Goal: Task Accomplishment & Management: Complete application form

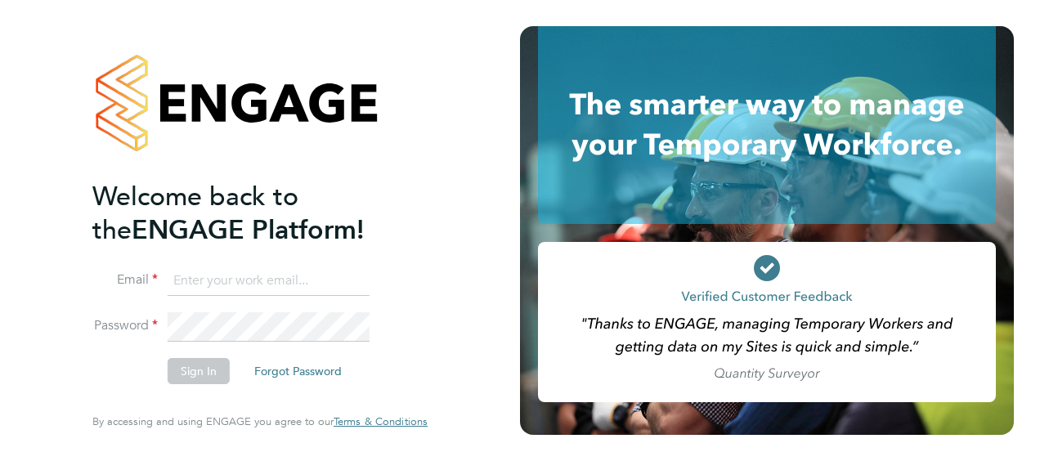
type input "alec.morris@vistry.co.uk"
click at [211, 363] on button "Sign In" at bounding box center [199, 371] width 62 height 26
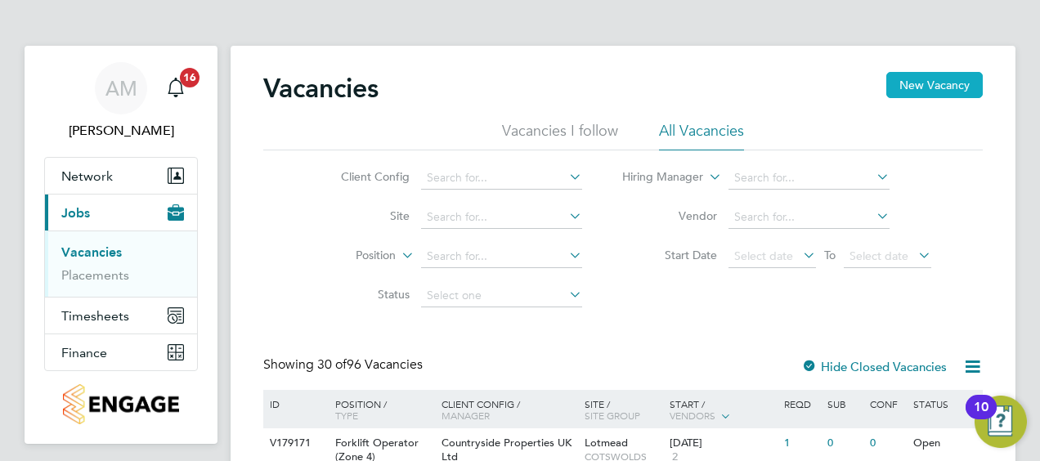
click at [905, 88] on button "New Vacancy" at bounding box center [935, 85] width 97 height 26
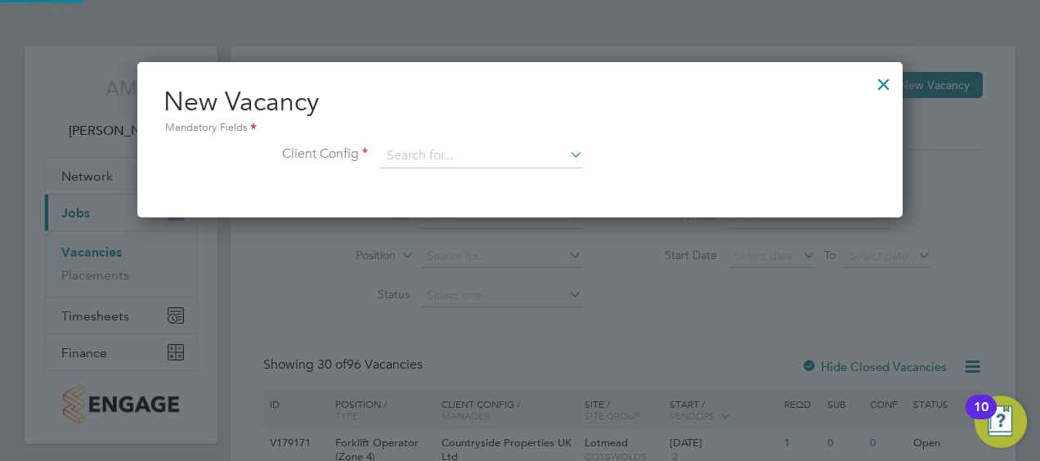
scroll to position [155, 766]
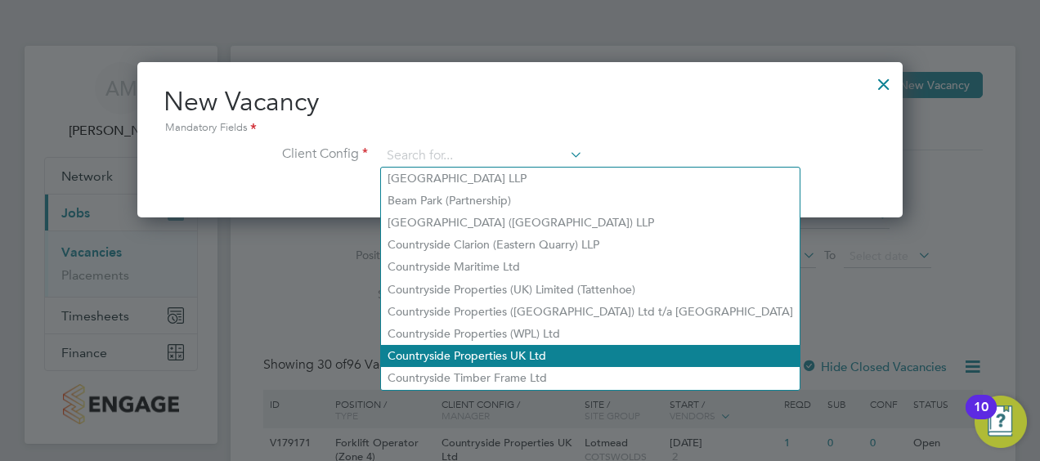
click at [500, 348] on li "Countryside Properties UK Ltd" at bounding box center [590, 356] width 419 height 22
type input "Countryside Properties UK Ltd"
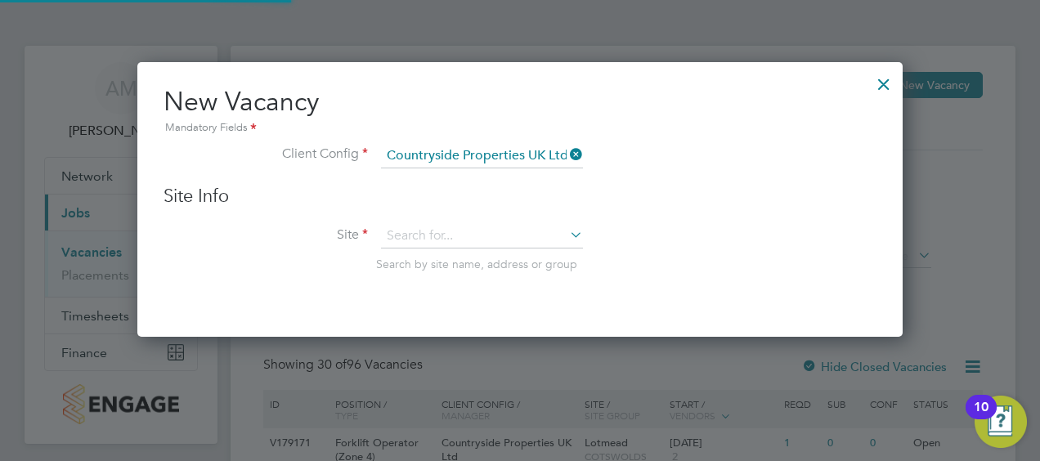
scroll to position [274, 766]
click at [462, 230] on input at bounding box center [482, 236] width 202 height 25
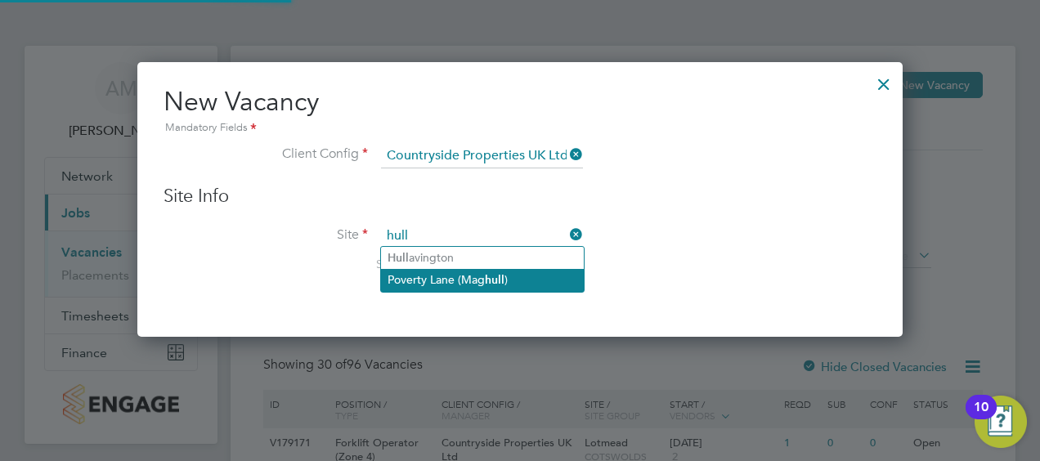
type input "hull"
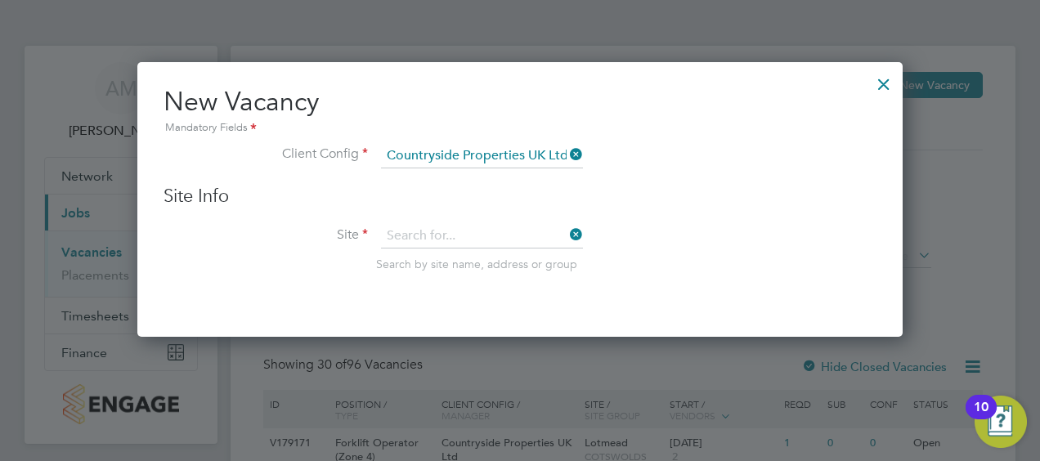
click at [438, 239] on input at bounding box center [482, 236] width 202 height 25
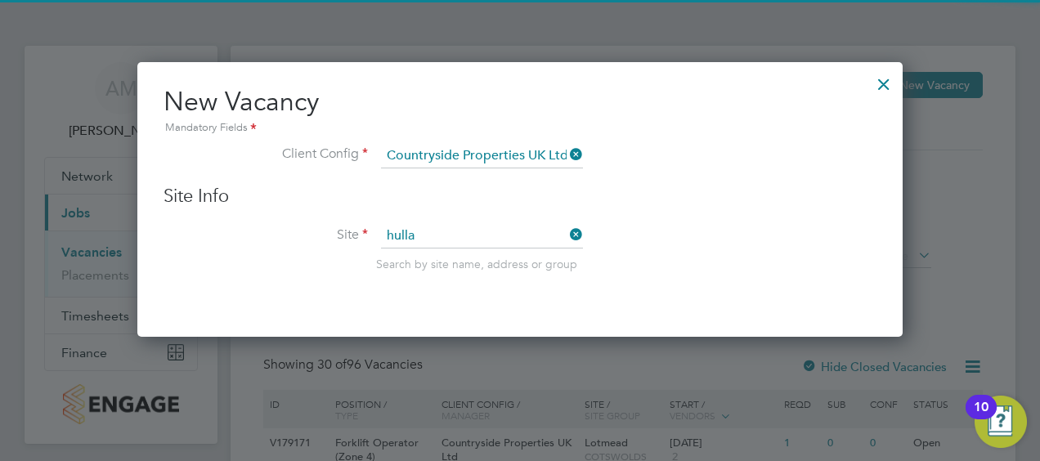
click at [428, 257] on li "Hulla vington" at bounding box center [482, 258] width 203 height 22
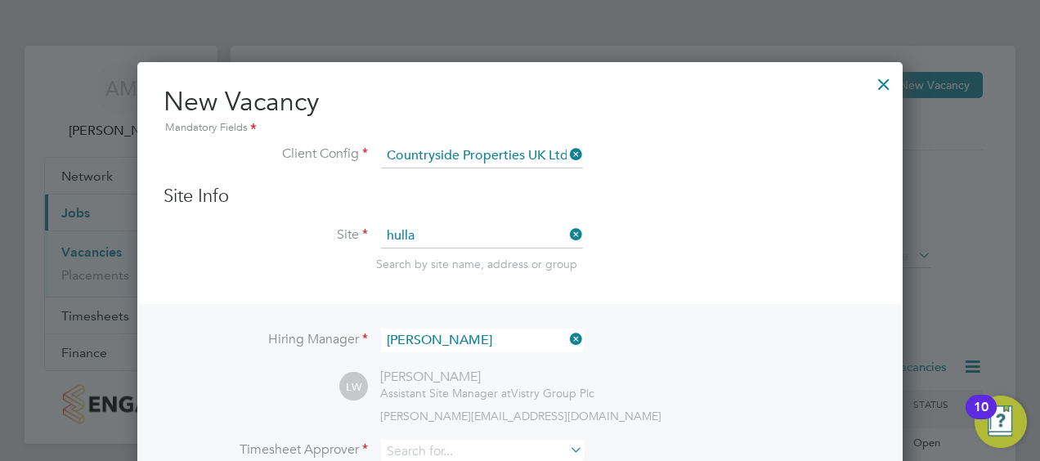
type input "Hullavington"
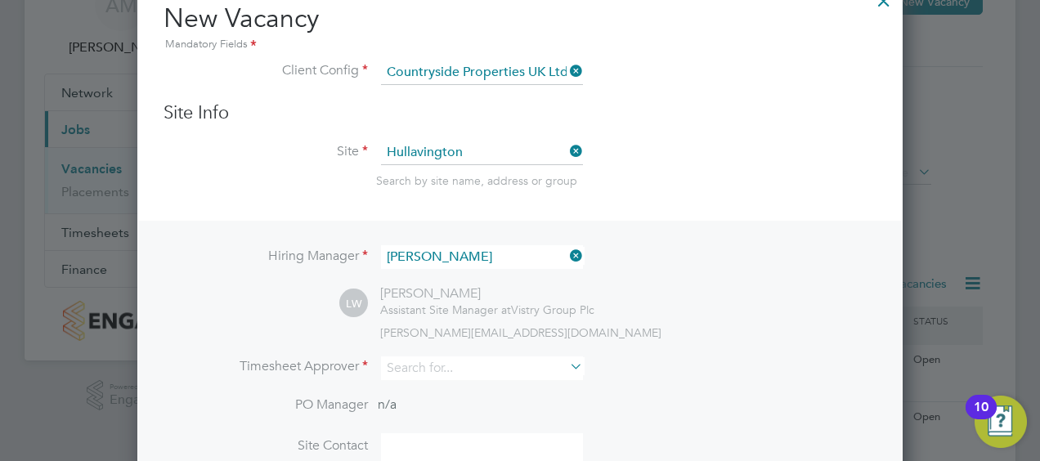
scroll to position [84, 0]
click at [432, 348] on div "Hiring Manager [PERSON_NAME] [PERSON_NAME] Assistant Site Manager at Vistry Gro…" at bounding box center [520, 375] width 762 height 310
click at [426, 361] on input at bounding box center [482, 368] width 202 height 24
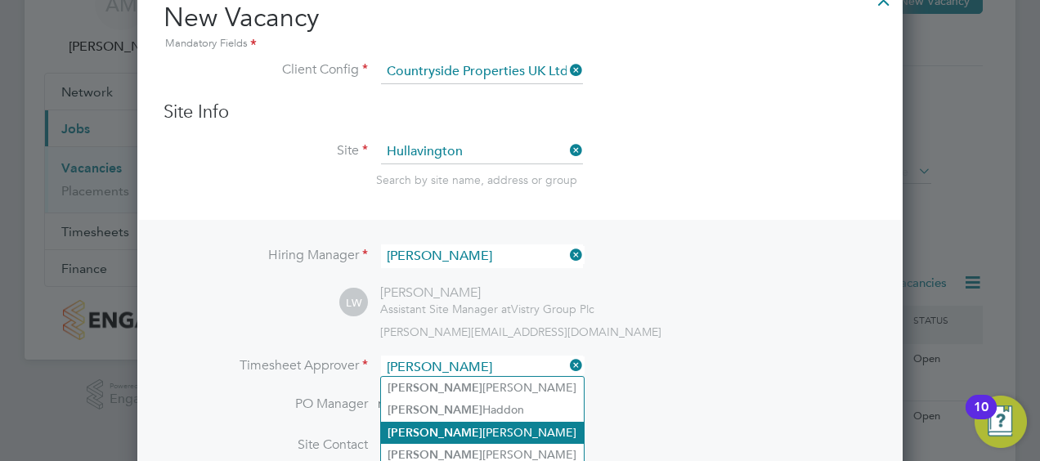
click at [450, 436] on li "[PERSON_NAME]" at bounding box center [482, 433] width 203 height 22
type input "[PERSON_NAME]"
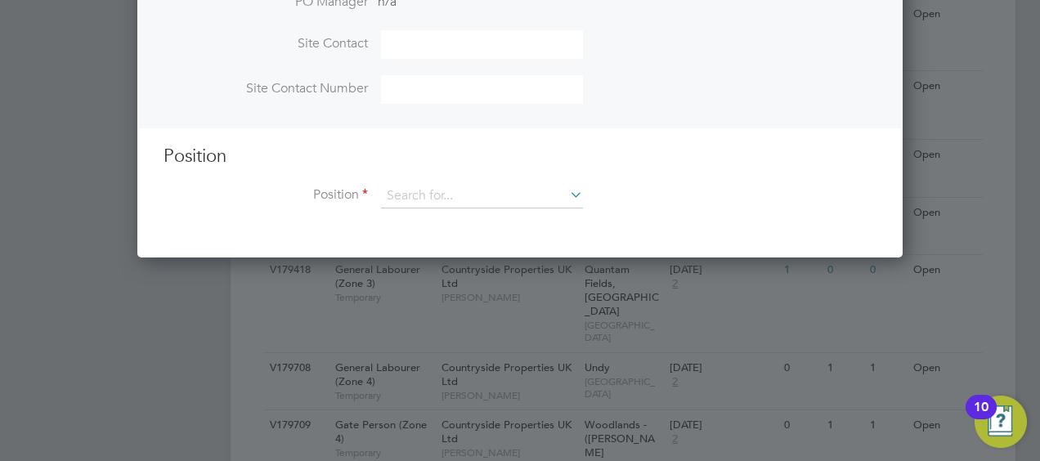
scroll to position [564, 0]
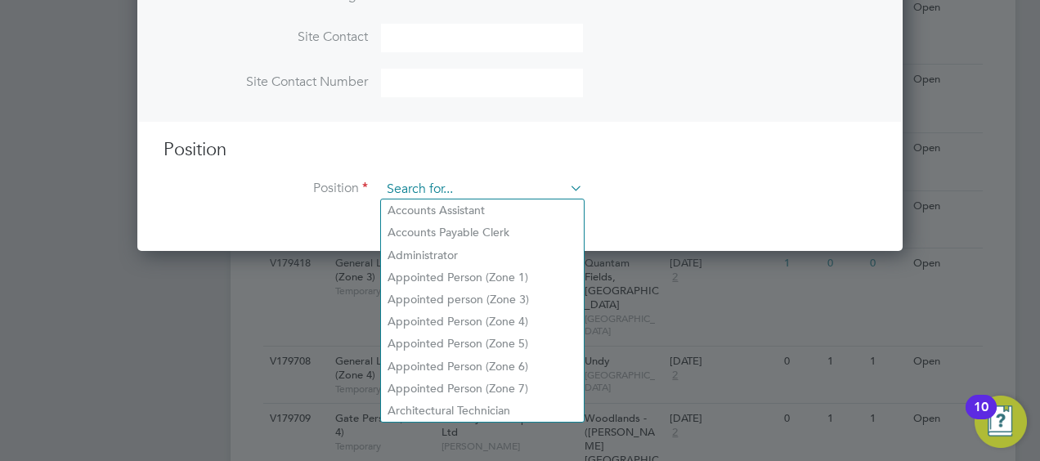
click at [484, 185] on input at bounding box center [482, 189] width 202 height 25
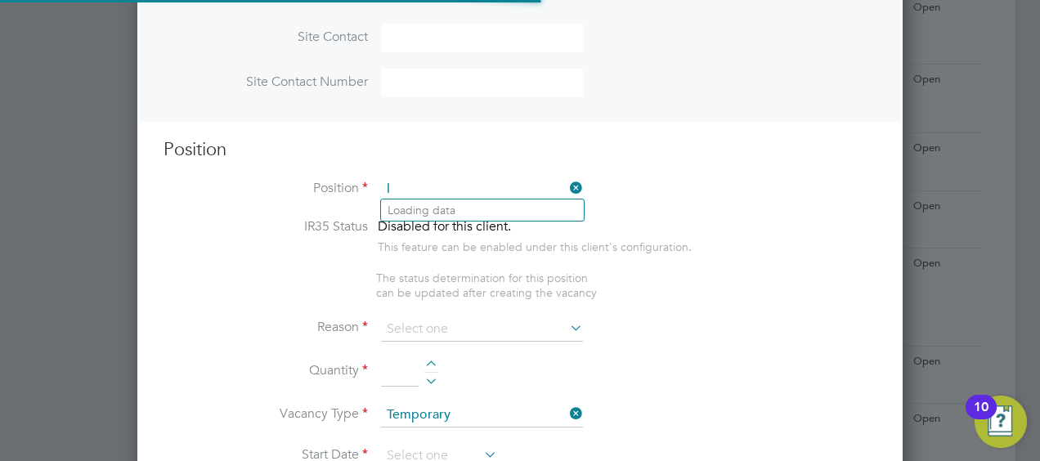
scroll to position [2346, 766]
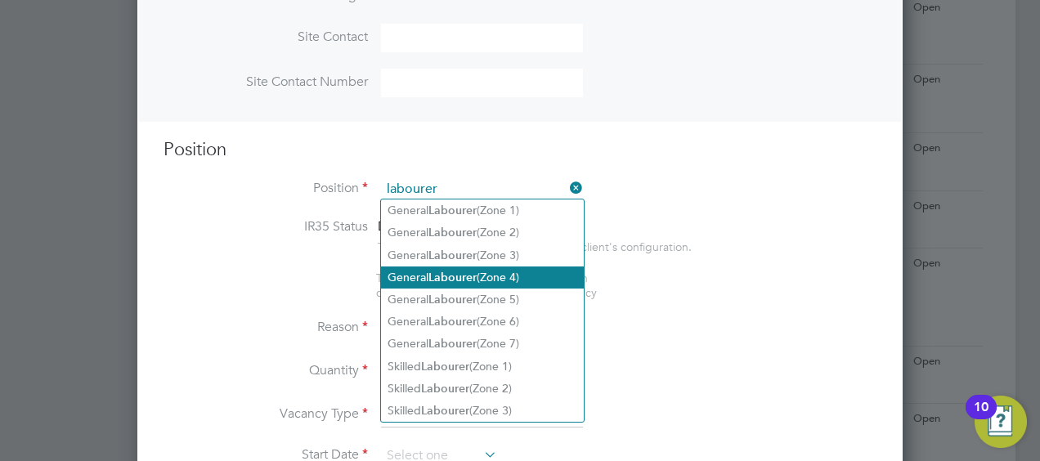
click at [492, 278] on li "General Labourer (Zone 4)" at bounding box center [482, 278] width 203 height 22
type input "General Labourer (Zone 4)"
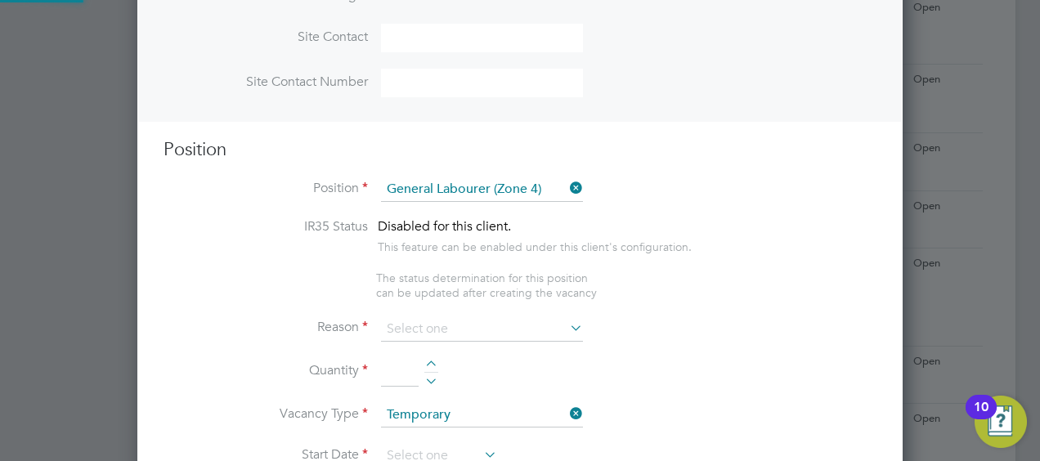
type textarea "- General site labouring duties - Supporting the trades on site - Moving materi…"
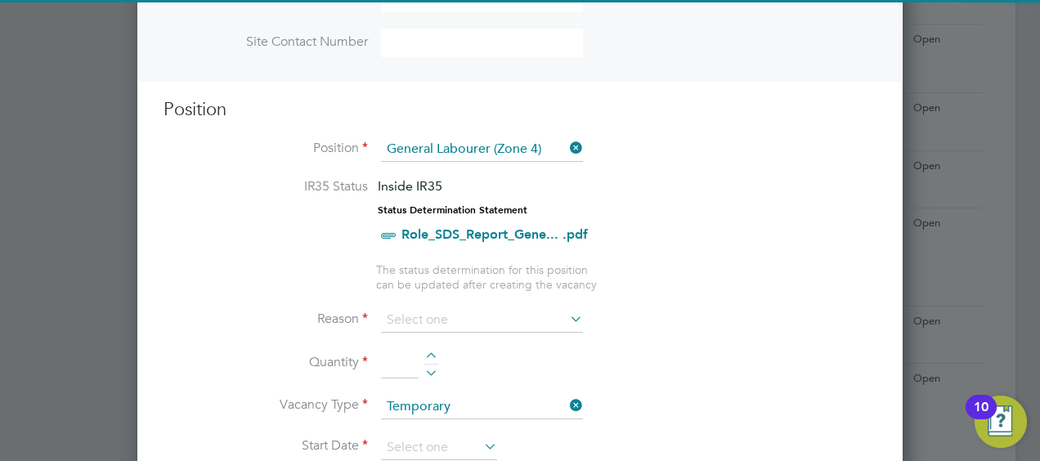
scroll to position [608, 0]
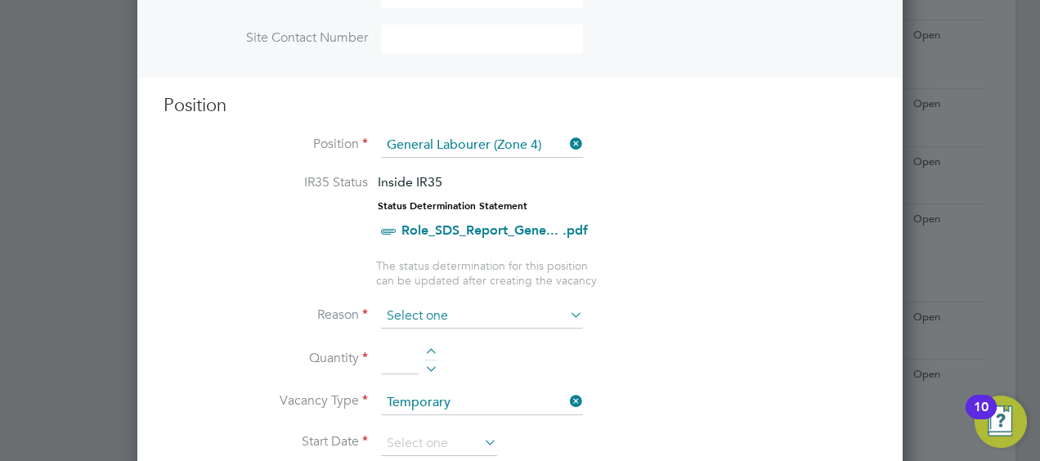
click at [445, 305] on input at bounding box center [482, 316] width 202 height 25
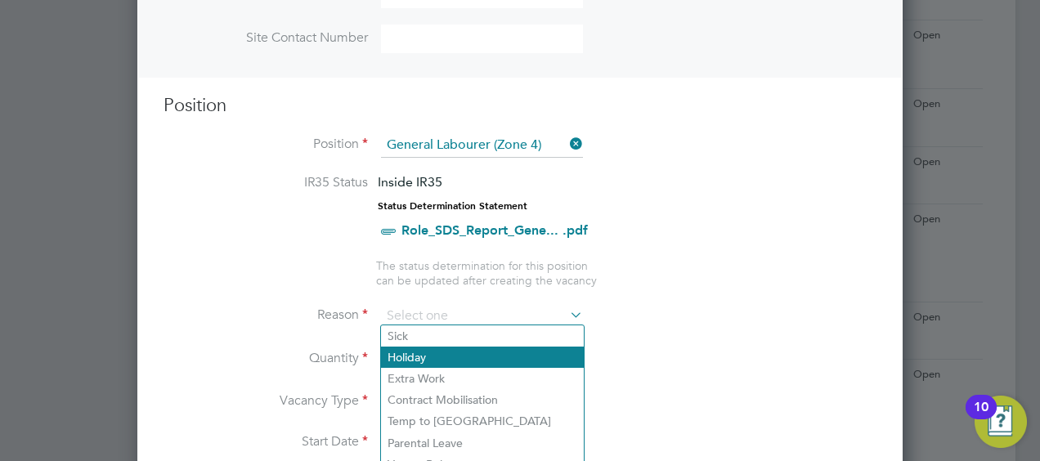
scroll to position [661, 0]
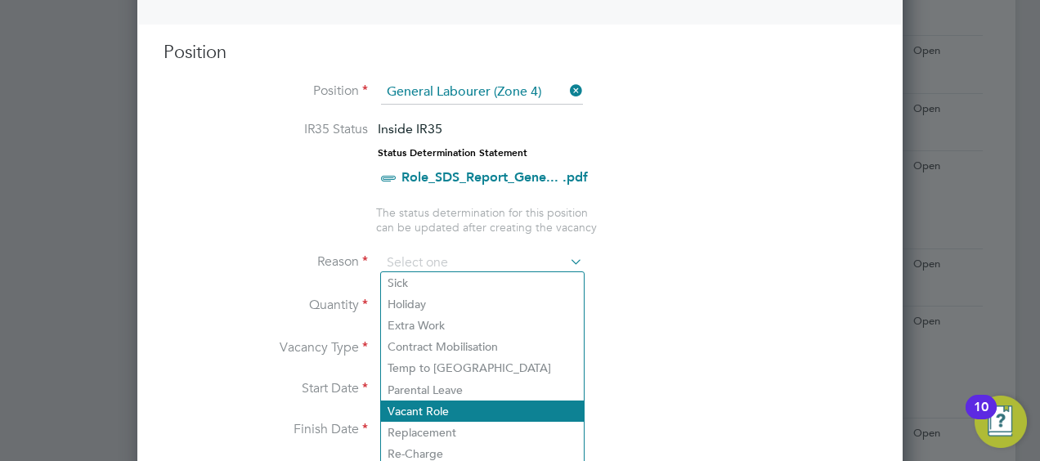
click at [423, 411] on li "Vacant Role" at bounding box center [482, 411] width 203 height 21
type input "Vacant Role"
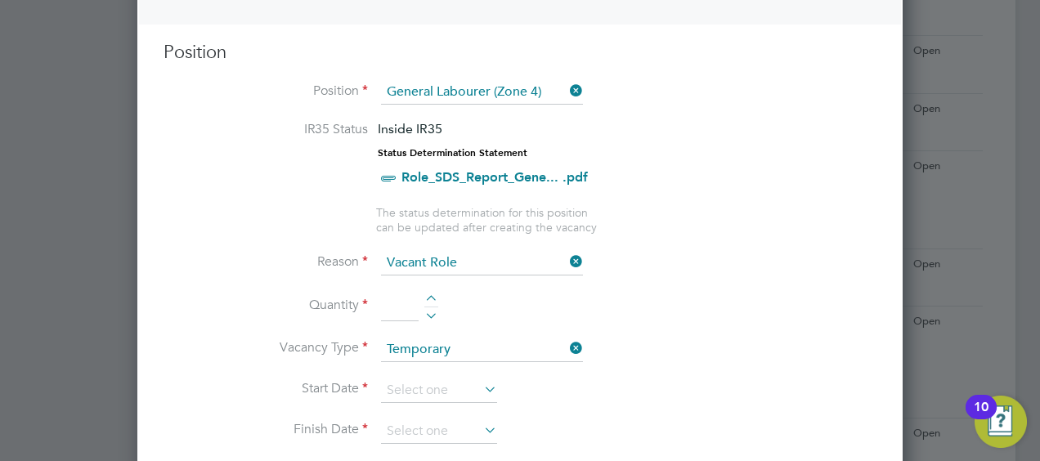
click at [430, 292] on li "Quantity" at bounding box center [520, 315] width 713 height 46
click at [430, 295] on div at bounding box center [432, 300] width 14 height 11
type input "1"
click at [466, 372] on li "Vacancy Type Temporary" at bounding box center [520, 358] width 713 height 41
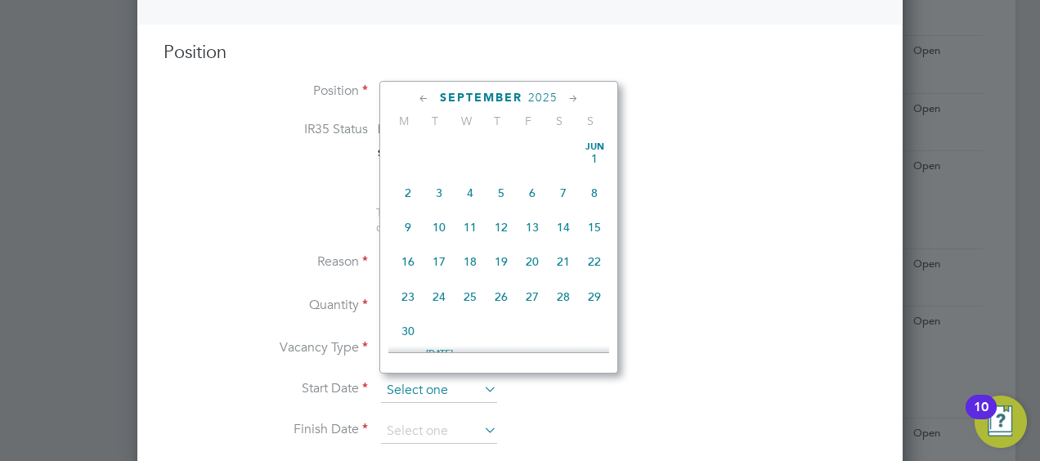
click at [456, 383] on input at bounding box center [439, 391] width 116 height 25
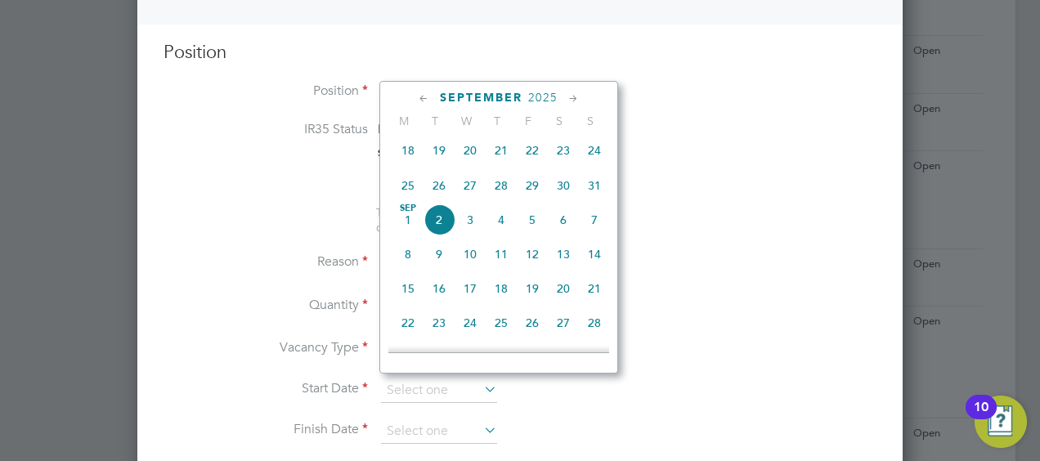
click at [473, 227] on span "3" at bounding box center [470, 219] width 31 height 31
type input "[DATE]"
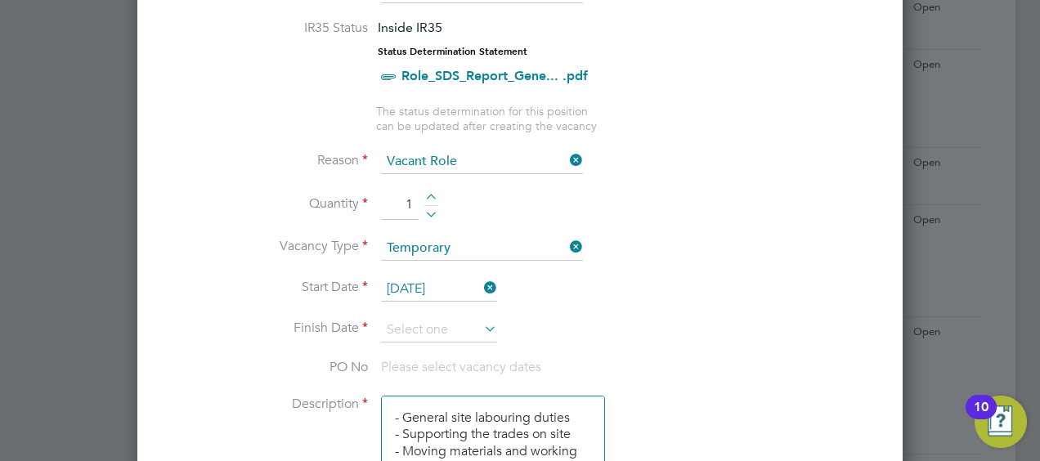
scroll to position [763, 0]
click at [470, 317] on input at bounding box center [439, 329] width 116 height 25
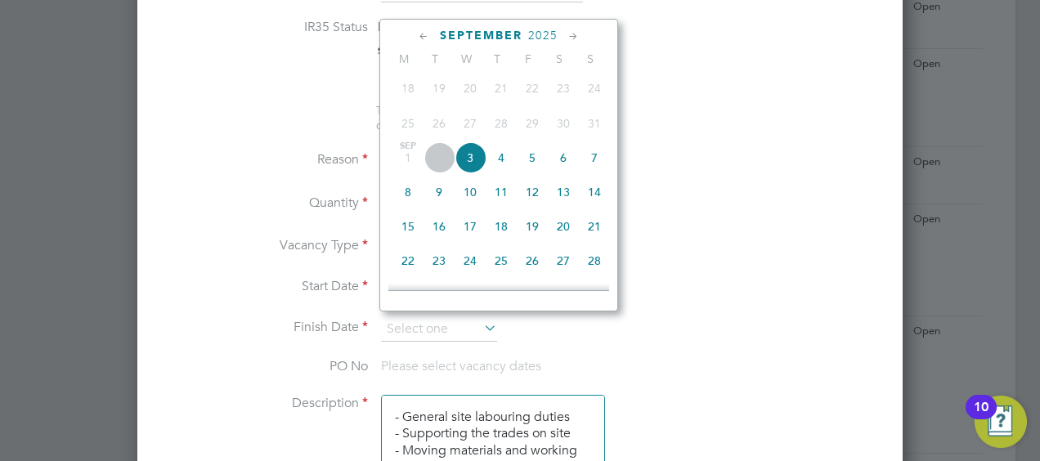
click at [580, 29] on icon at bounding box center [574, 37] width 16 height 18
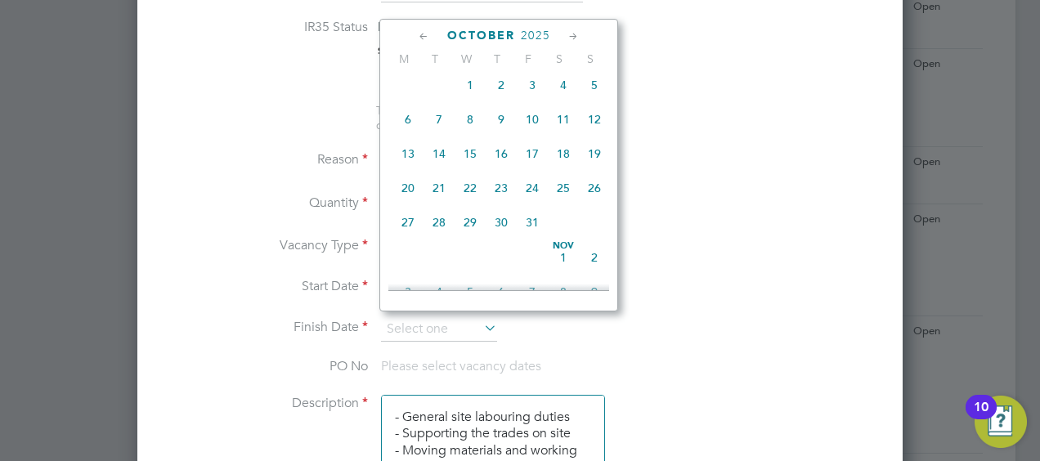
click at [580, 29] on icon at bounding box center [574, 37] width 16 height 18
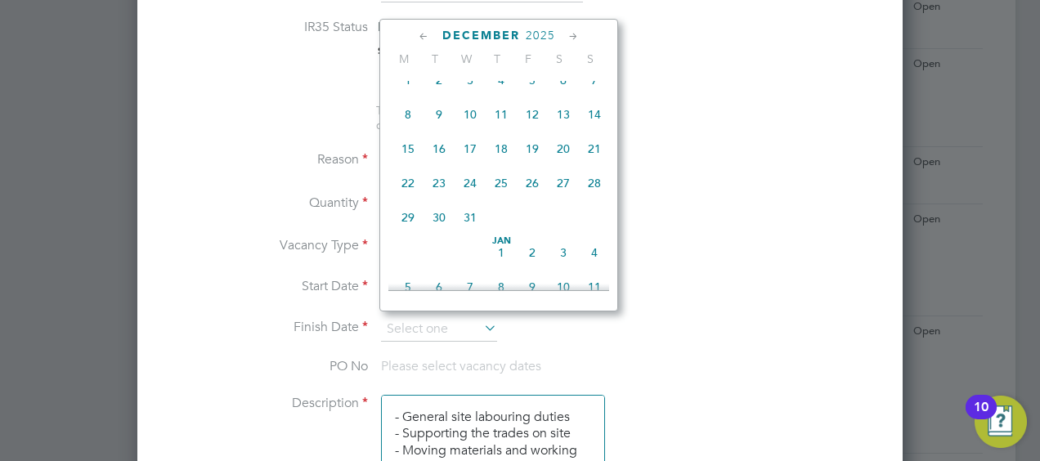
click at [580, 29] on icon at bounding box center [574, 37] width 16 height 18
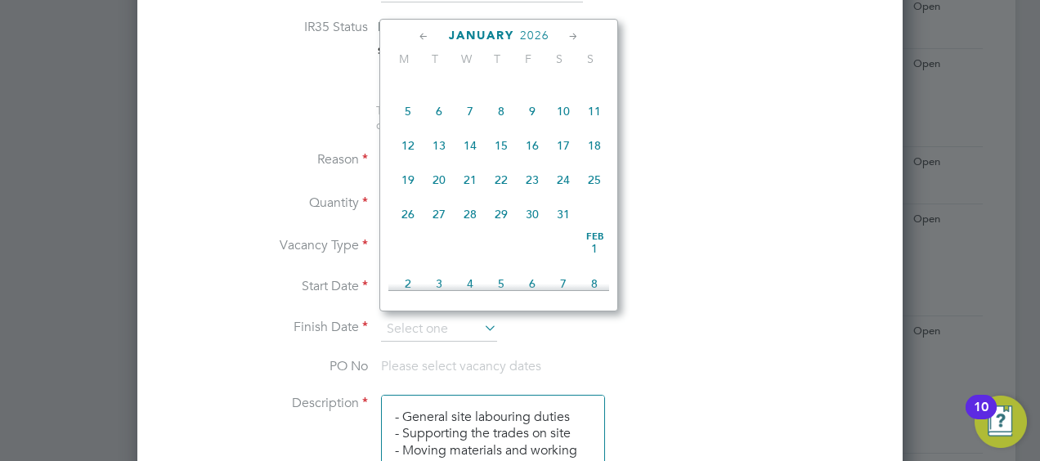
click at [580, 29] on icon at bounding box center [574, 37] width 16 height 18
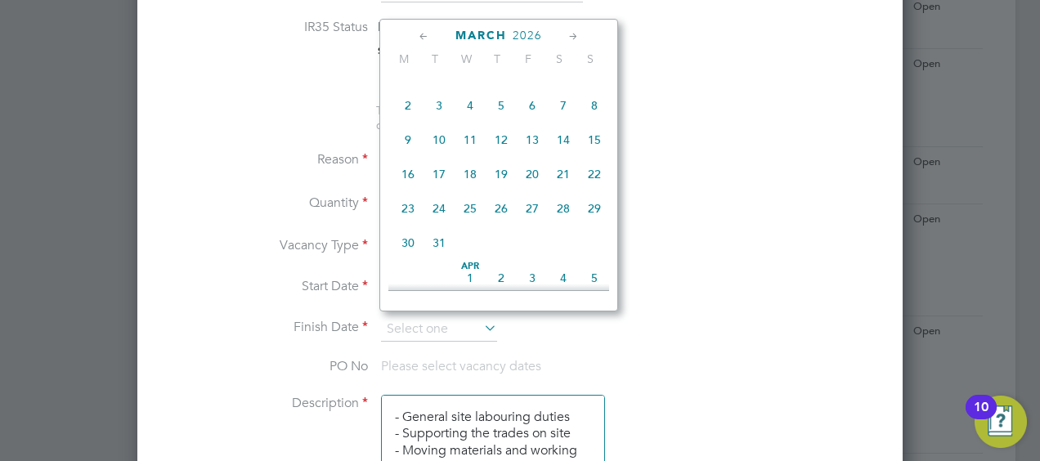
click at [434, 258] on span "31" at bounding box center [439, 242] width 31 height 31
type input "[DATE]"
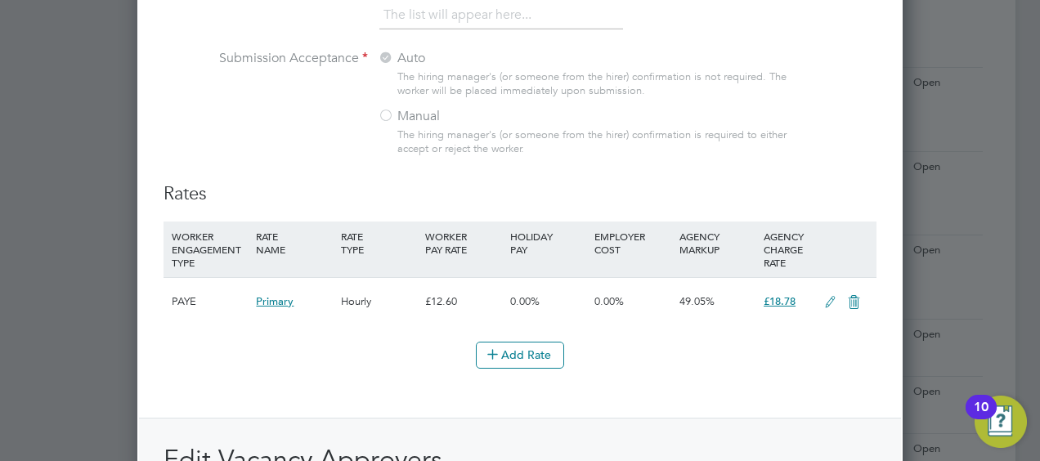
scroll to position [0, 0]
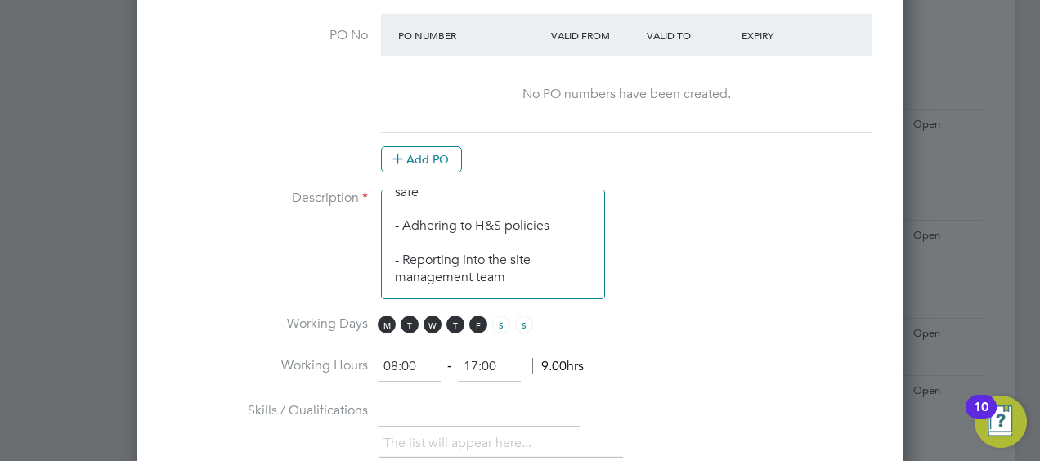
click at [505, 362] on input "17:00" at bounding box center [489, 367] width 63 height 29
click at [483, 360] on input "17:00" at bounding box center [489, 367] width 63 height 29
click at [478, 358] on input "17:00" at bounding box center [489, 367] width 63 height 29
type input "16:00"
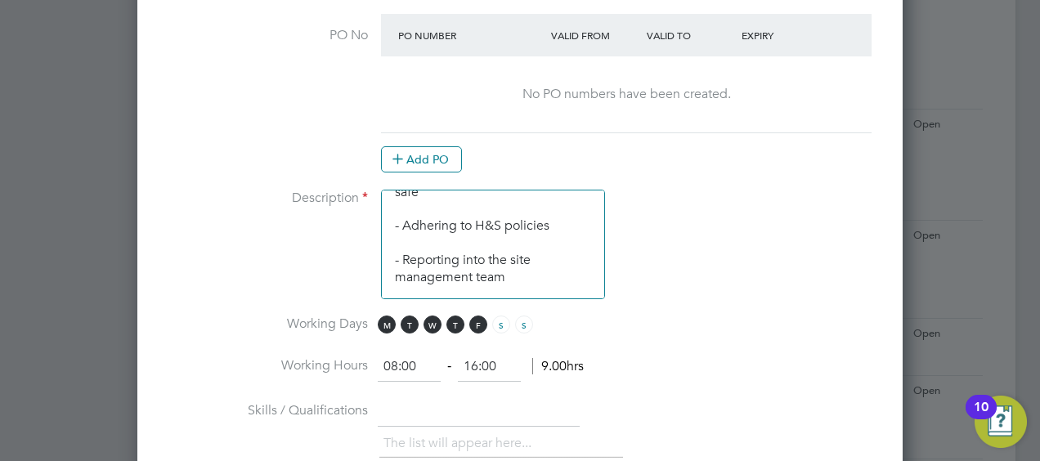
click at [602, 418] on li "Skills / Qualifications The list will appear here..." at bounding box center [520, 438] width 713 height 81
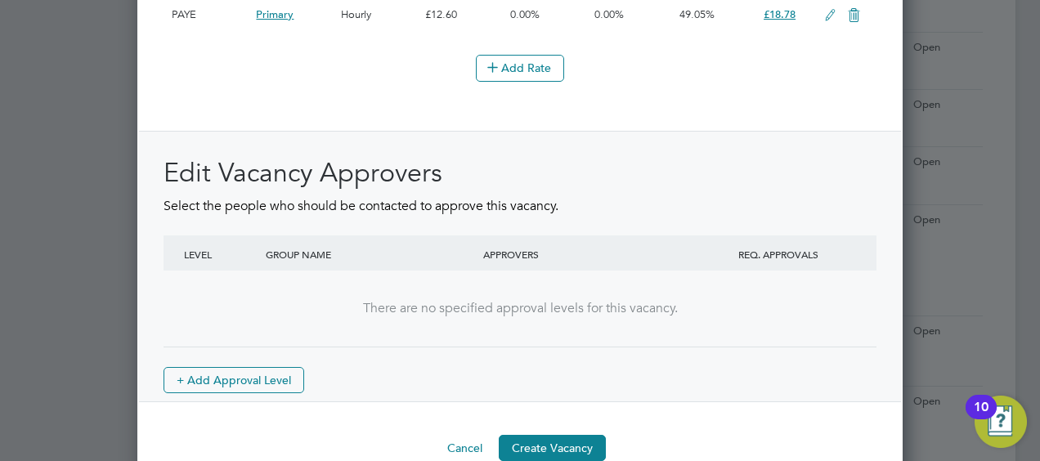
scroll to position [2068, 0]
click at [564, 440] on button "Create Vacancy" at bounding box center [552, 447] width 107 height 26
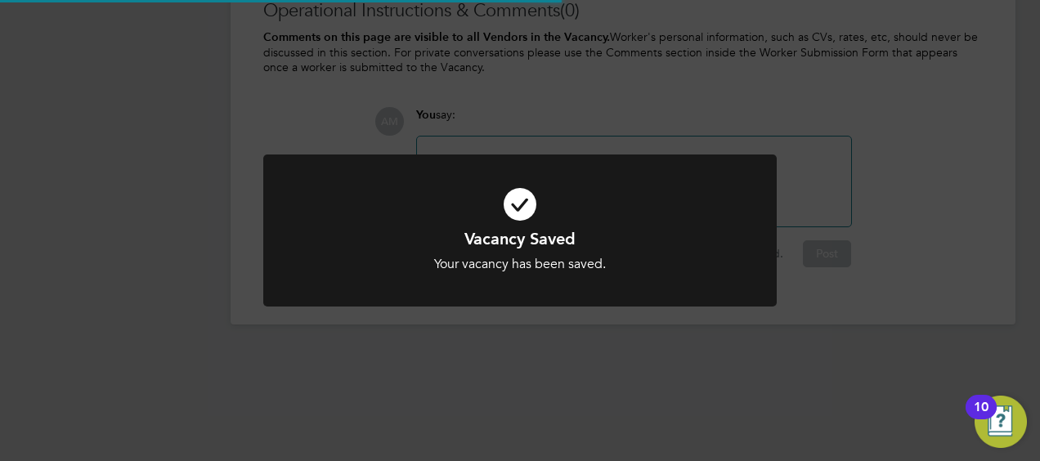
scroll to position [119, 0]
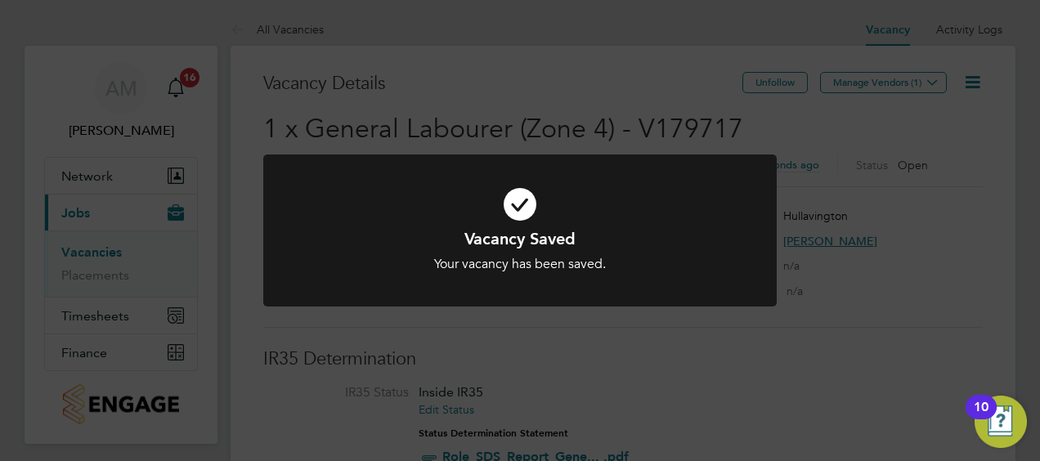
click at [897, 74] on div "Vacancy Saved Your vacancy has been saved. Cancel Okay" at bounding box center [520, 230] width 1040 height 461
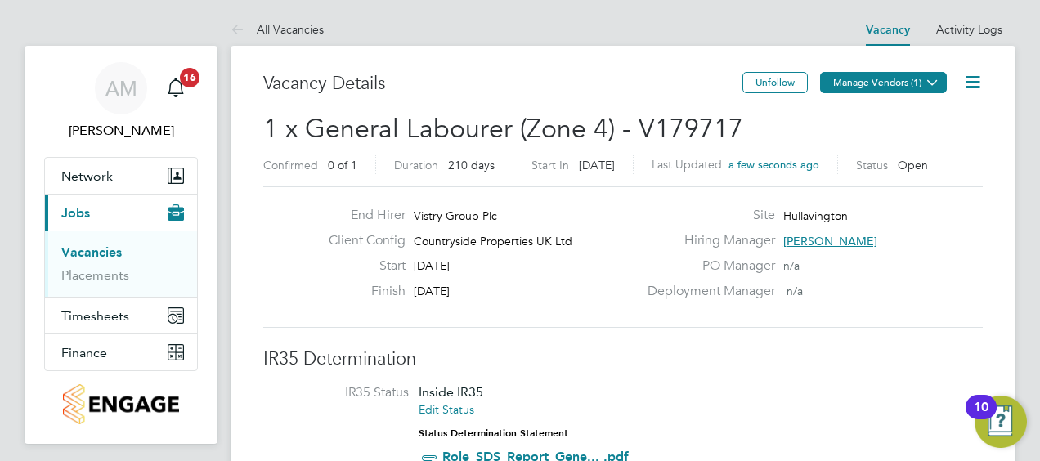
click at [895, 77] on button "Manage Vendors (1)" at bounding box center [883, 82] width 127 height 21
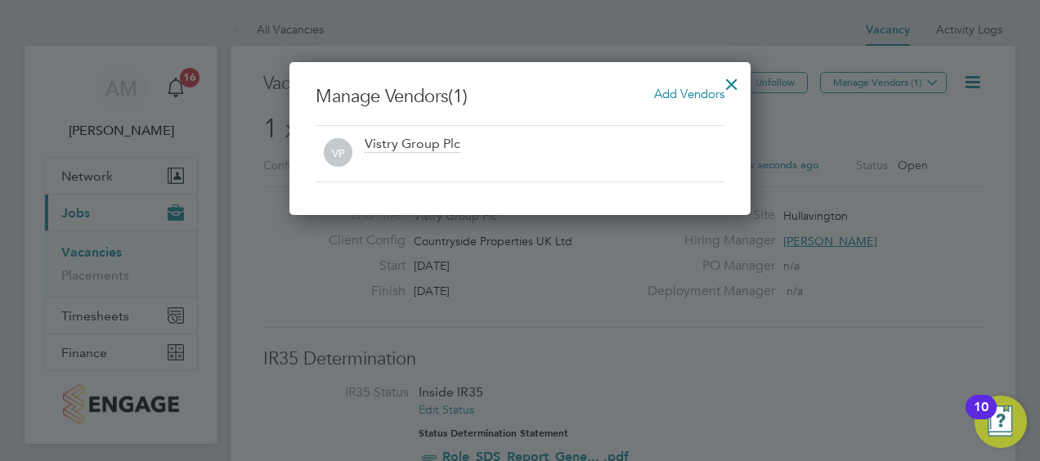
click at [678, 100] on span "Add Vendors" at bounding box center [689, 94] width 70 height 16
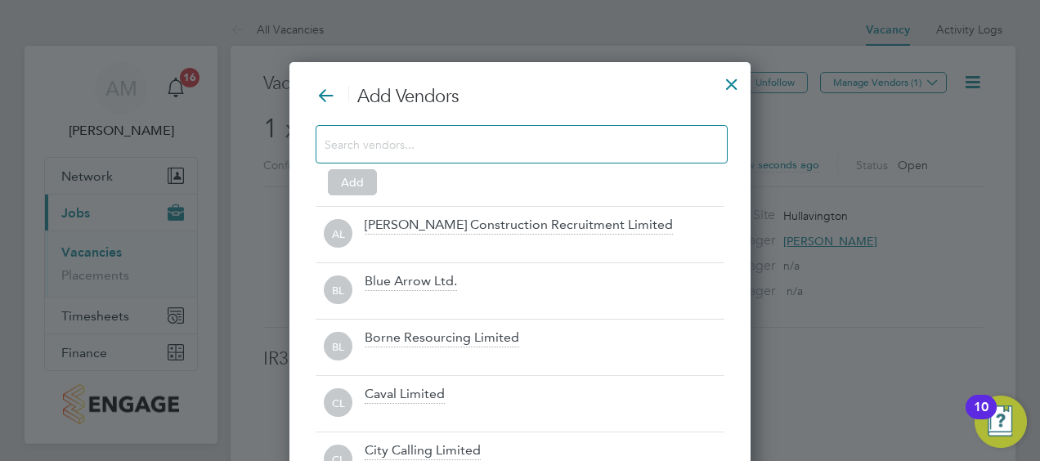
click at [613, 157] on div at bounding box center [522, 144] width 412 height 38
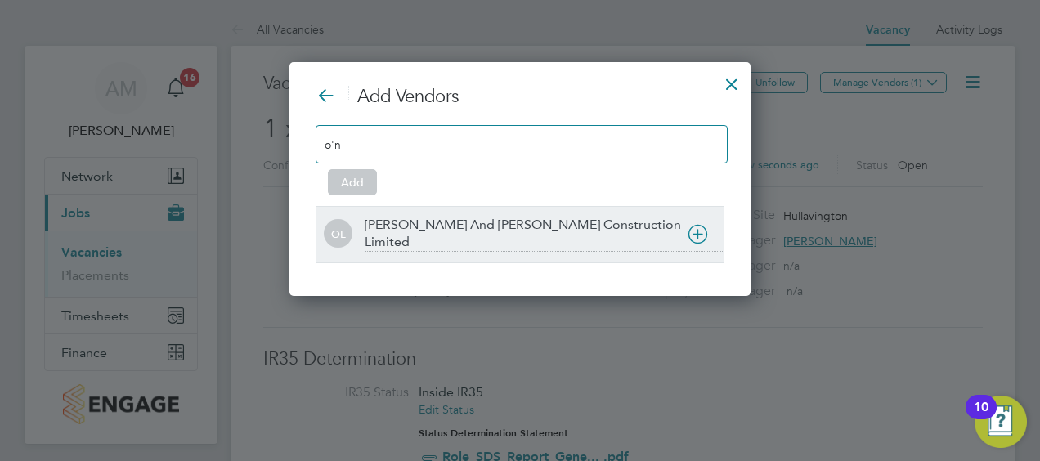
type input "o'n"
click at [693, 232] on icon at bounding box center [698, 234] width 20 height 20
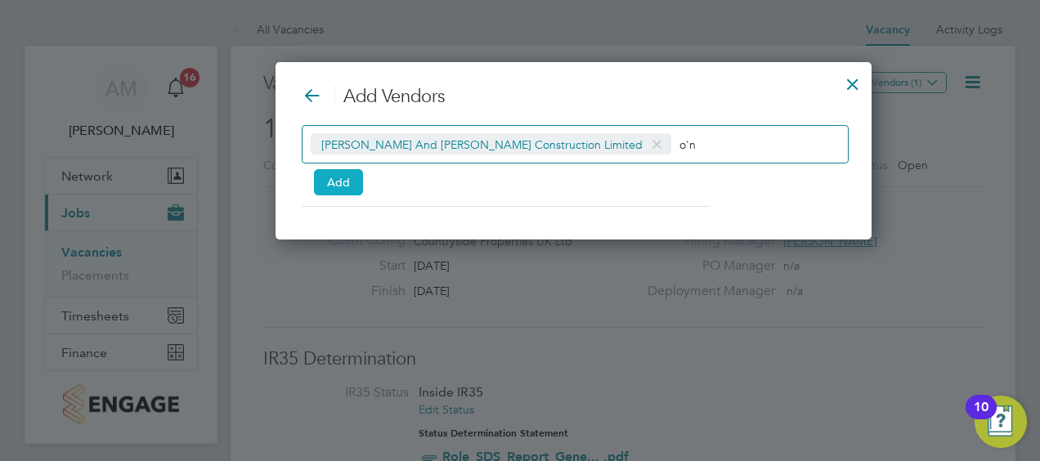
click at [357, 173] on button "Add" at bounding box center [338, 182] width 49 height 26
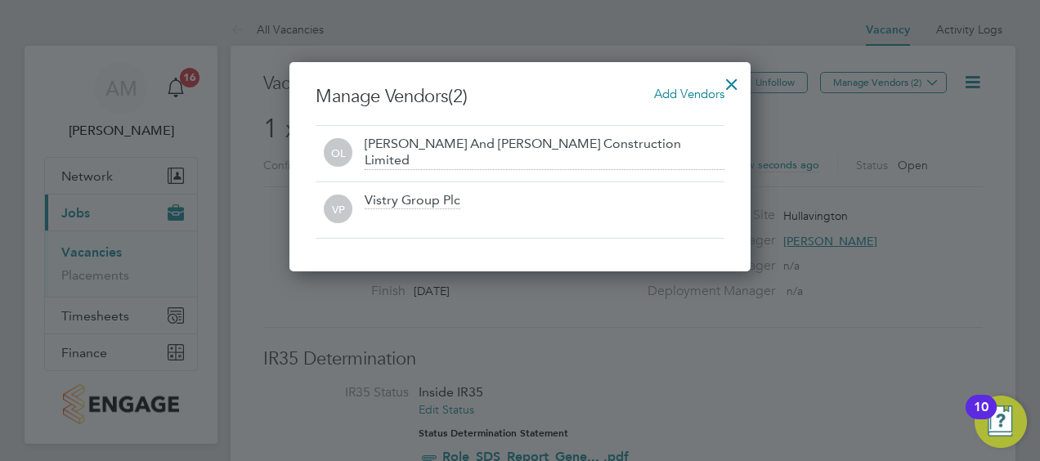
click at [738, 83] on div at bounding box center [731, 79] width 29 height 29
